Goal: Information Seeking & Learning: Find specific page/section

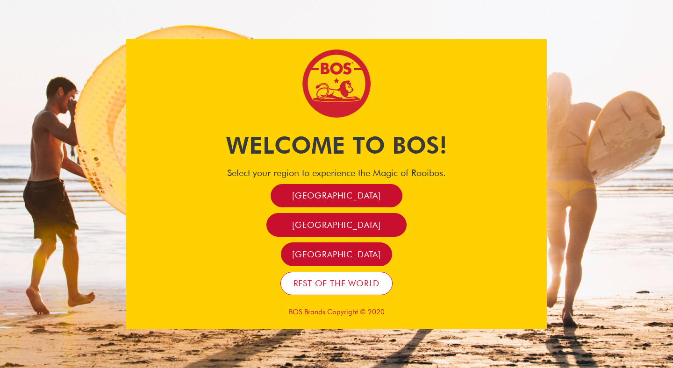
click at [339, 284] on span "Rest of the world" at bounding box center [336, 283] width 86 height 11
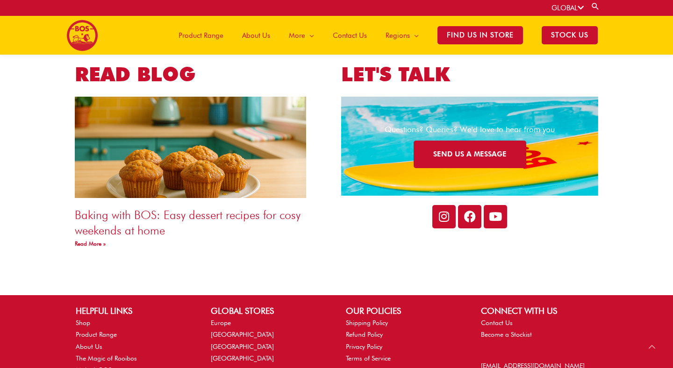
scroll to position [1614, 0]
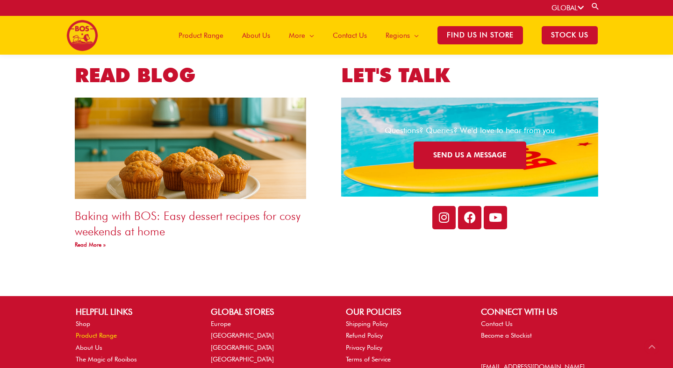
click at [111, 335] on link "Product Range" at bounding box center [96, 335] width 41 height 7
click at [110, 335] on link "Product Range" at bounding box center [96, 335] width 41 height 7
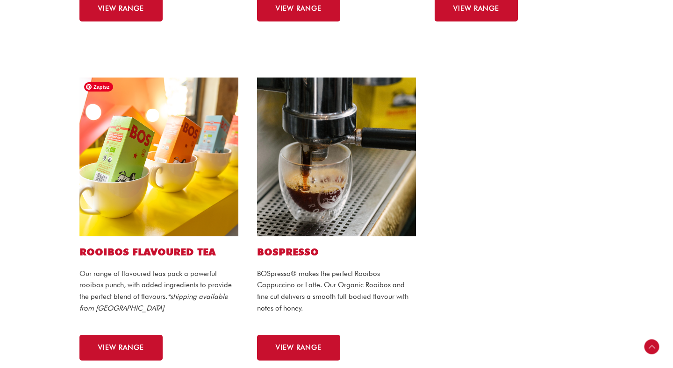
scroll to position [519, 0]
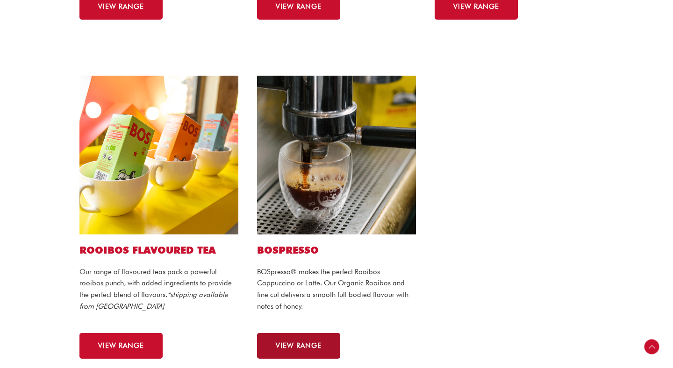
click at [301, 348] on span "VIEW RANGE" at bounding box center [299, 345] width 46 height 7
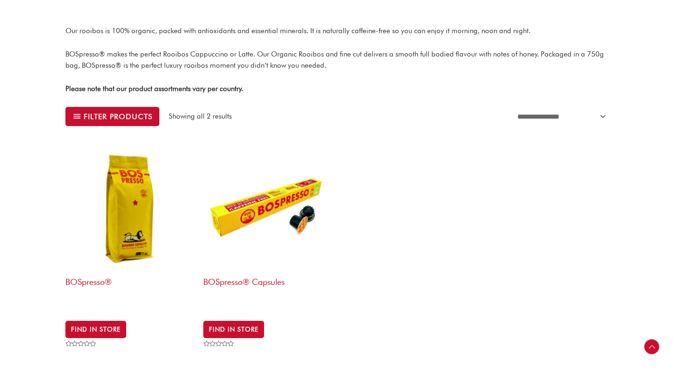
scroll to position [154, 0]
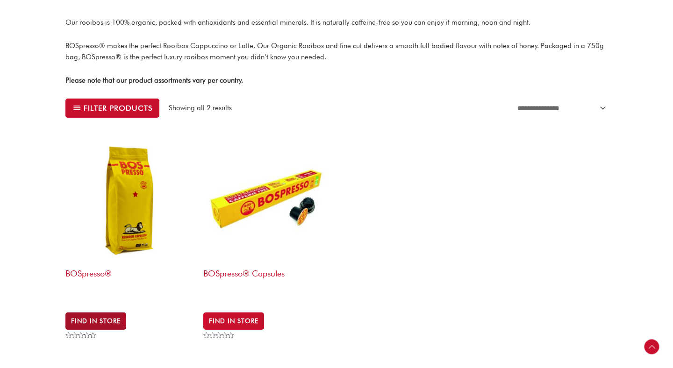
click at [82, 315] on link "Find in Store" at bounding box center [95, 320] width 61 height 17
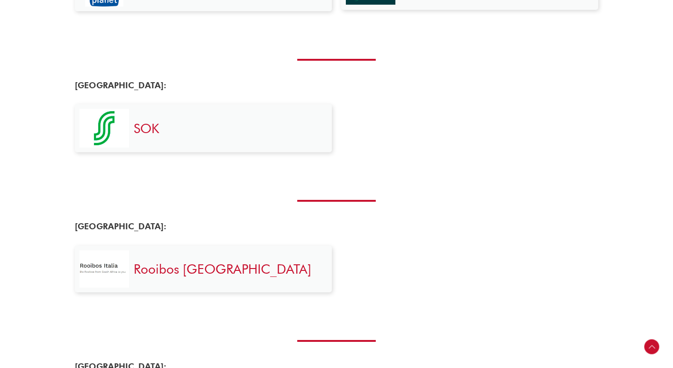
scroll to position [648, 0]
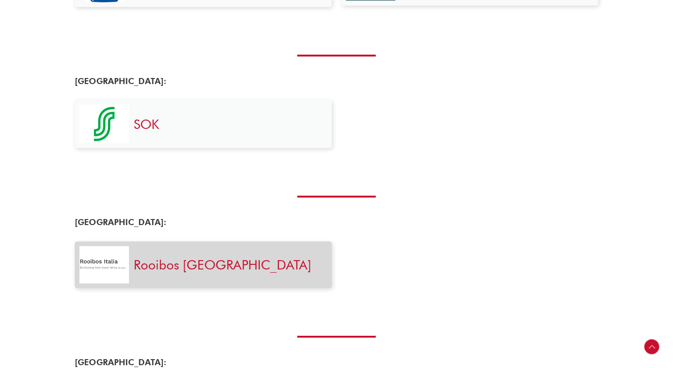
click at [158, 266] on link "Rooibos [GEOGRAPHIC_DATA]" at bounding box center [222, 265] width 177 height 16
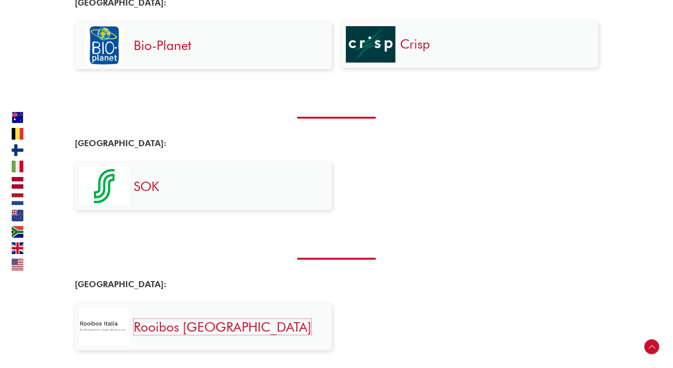
scroll to position [617, 0]
